Goal: Information Seeking & Learning: Learn about a topic

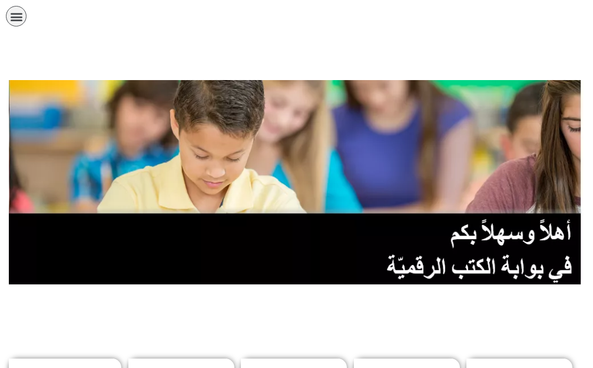
scroll to position [235, 0]
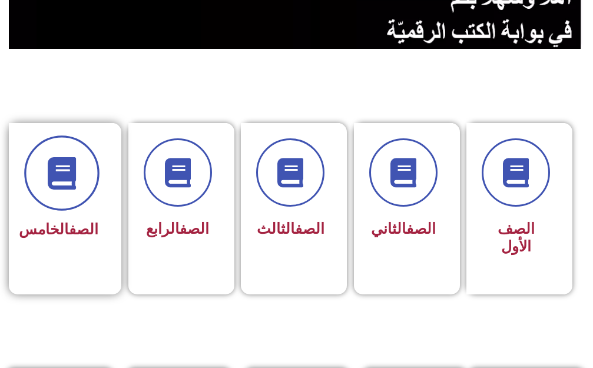
click at [65, 207] on span at bounding box center [61, 172] width 75 height 75
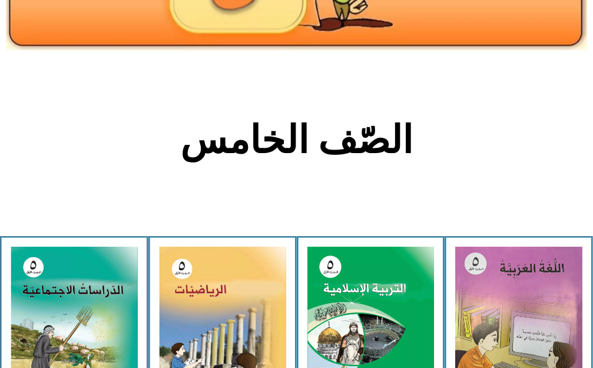
scroll to position [294, 0]
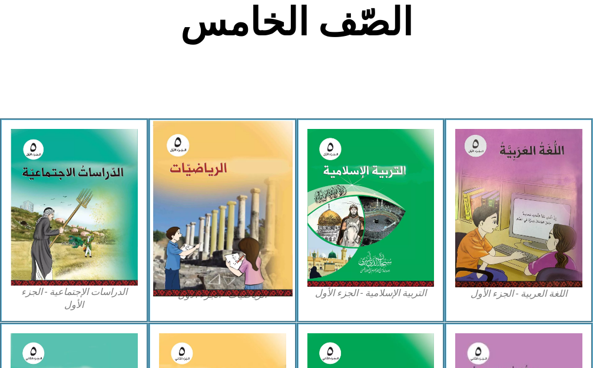
click at [220, 177] on img at bounding box center [221, 209] width 139 height 176
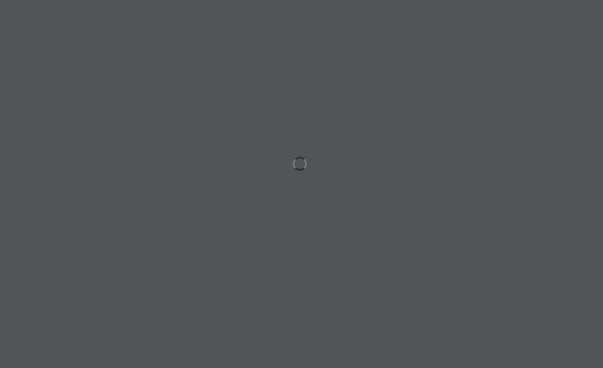
scroll to position [0, 23]
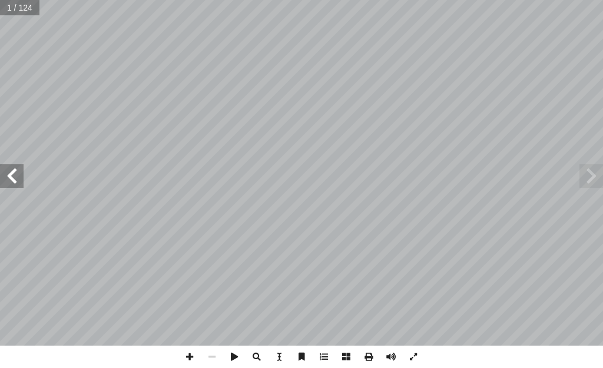
click at [12, 175] on span at bounding box center [12, 176] width 24 height 24
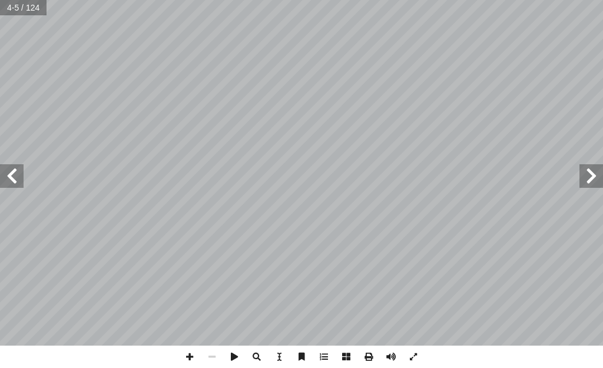
click at [12, 175] on span at bounding box center [12, 176] width 24 height 24
click at [7, 174] on span at bounding box center [12, 176] width 24 height 24
click at [7, 173] on span at bounding box center [12, 176] width 24 height 24
drag, startPoint x: 195, startPoint y: 357, endPoint x: 184, endPoint y: 355, distance: 11.9
click at [193, 357] on span at bounding box center [189, 356] width 22 height 22
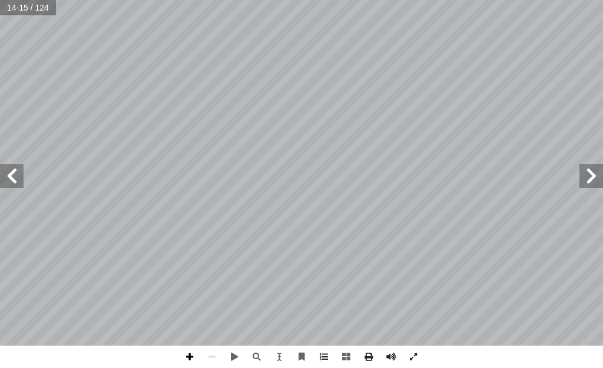
click at [189, 353] on span at bounding box center [189, 356] width 22 height 22
click at [18, 180] on span at bounding box center [12, 176] width 24 height 24
click at [16, 167] on span at bounding box center [12, 176] width 24 height 24
click at [217, 357] on span at bounding box center [212, 356] width 22 height 22
